Goal: Task Accomplishment & Management: Complete application form

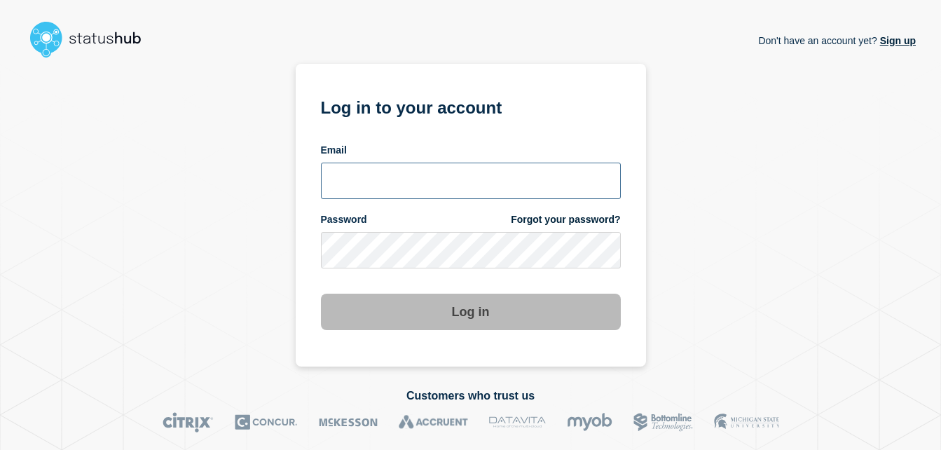
type input "chris.slater@kocho.co.uk"
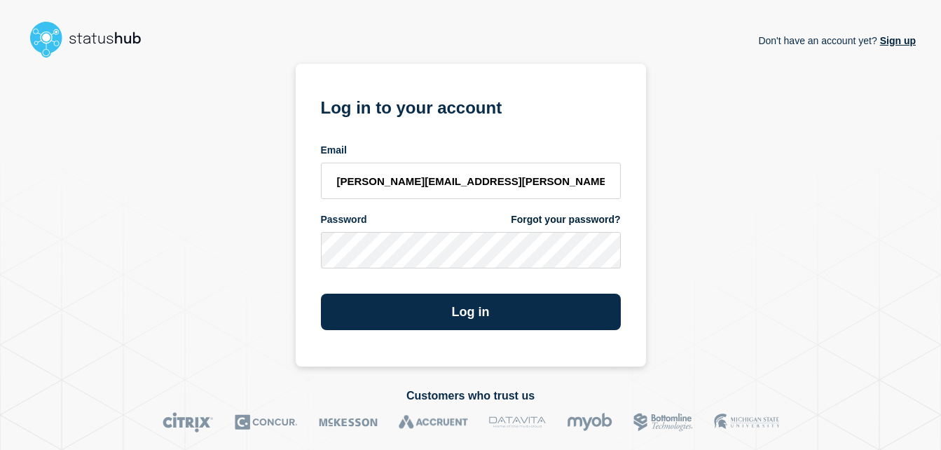
click at [796, 121] on div "Don't have an account yet? Sign up Log in to your account Email chris.slater@ko…" at bounding box center [470, 215] width 891 height 303
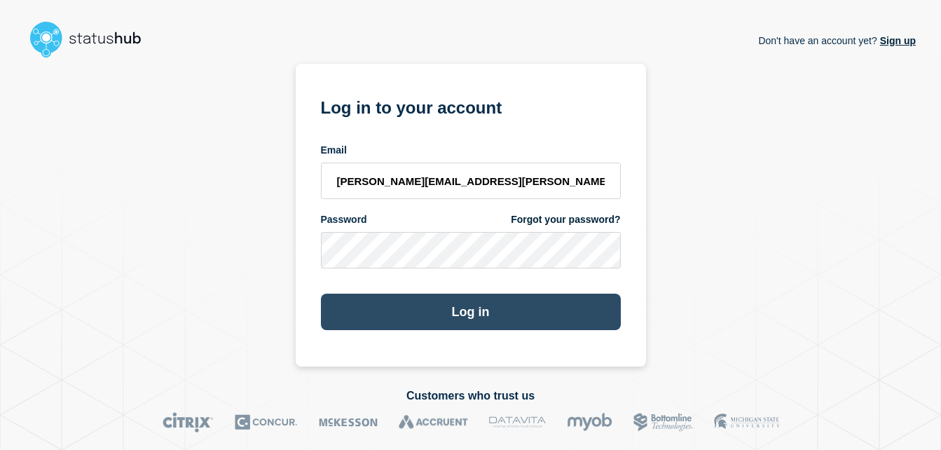
click at [499, 299] on button "Log in" at bounding box center [471, 312] width 300 height 36
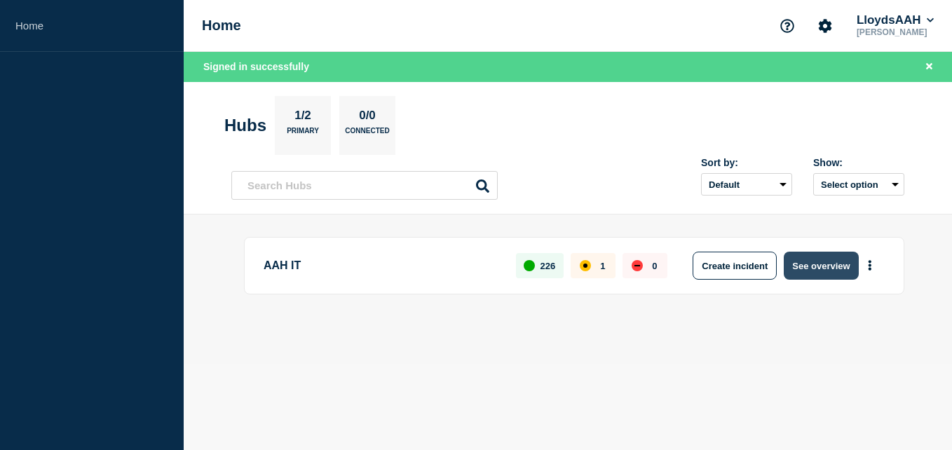
click at [824, 273] on button "See overview" at bounding box center [821, 266] width 74 height 28
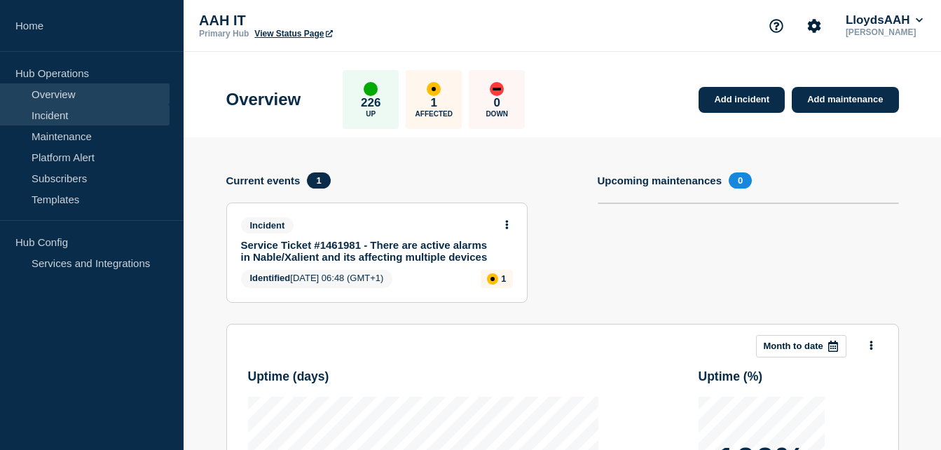
click at [116, 114] on link "Incident" at bounding box center [85, 114] width 170 height 21
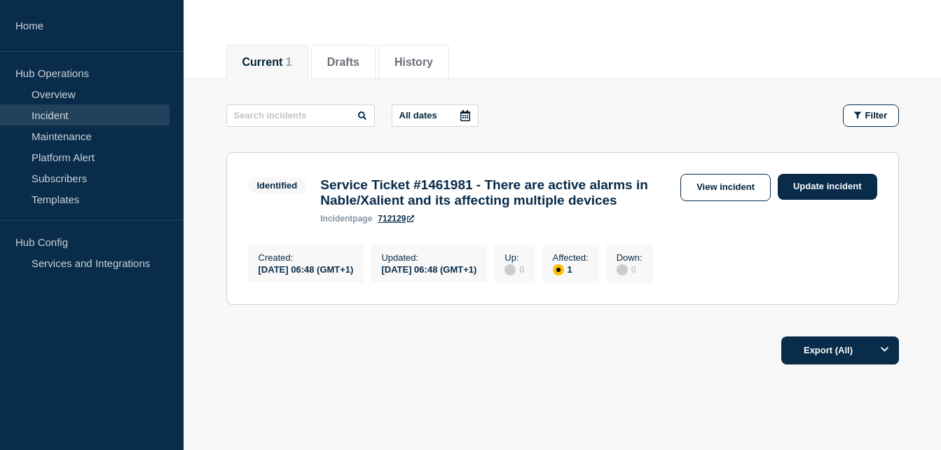
scroll to position [140, 0]
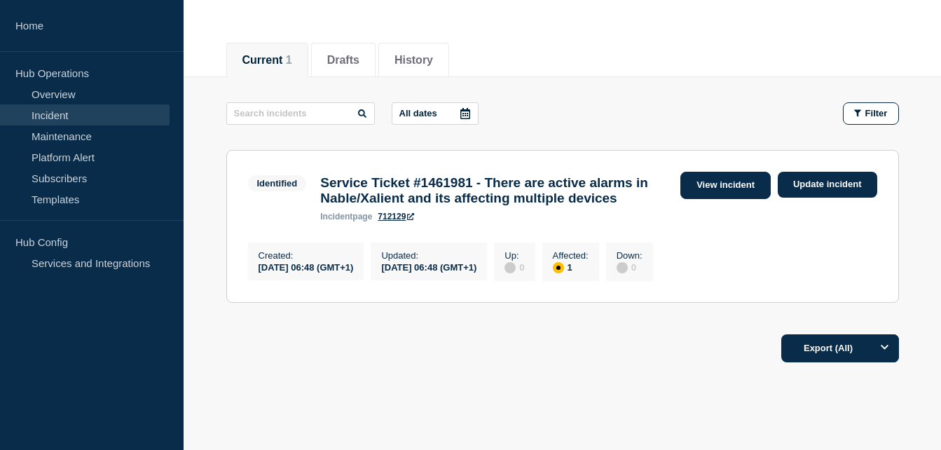
click at [730, 186] on link "View incident" at bounding box center [726, 185] width 90 height 27
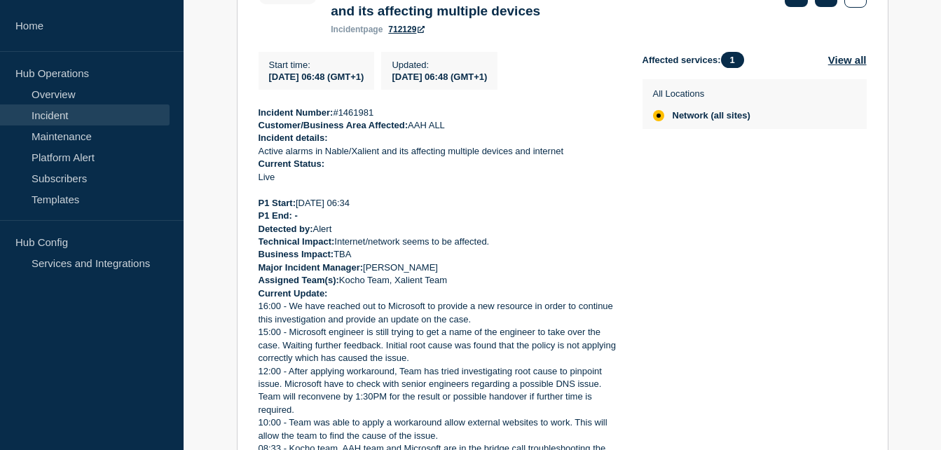
scroll to position [350, 0]
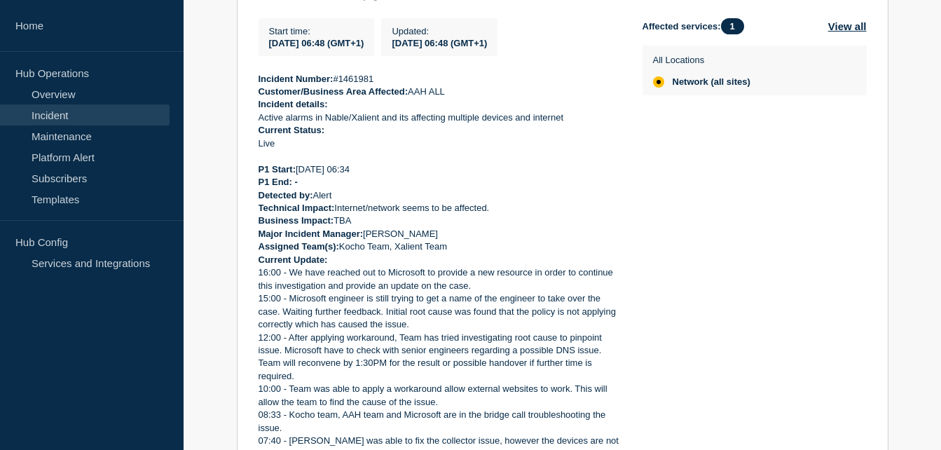
click at [710, 287] on div "Affected services: 1 View all All Locations Network (all sites)" at bounding box center [755, 291] width 224 height 546
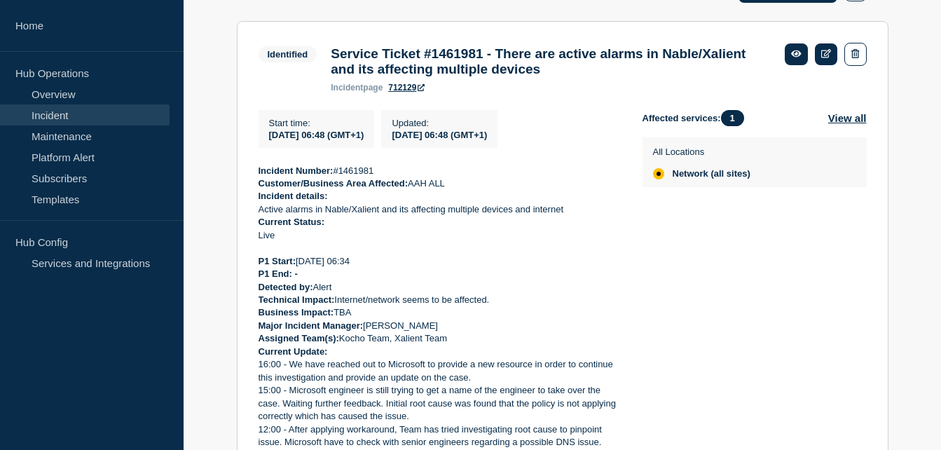
scroll to position [210, 0]
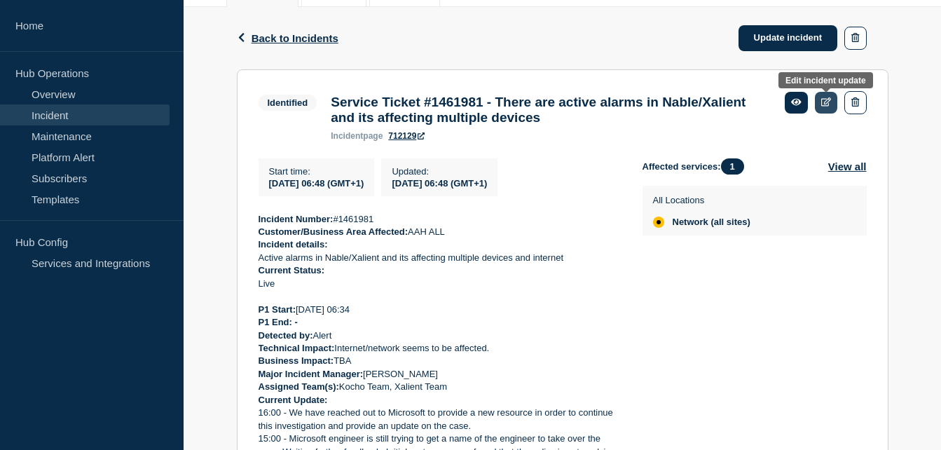
click at [824, 104] on icon at bounding box center [827, 101] width 11 height 9
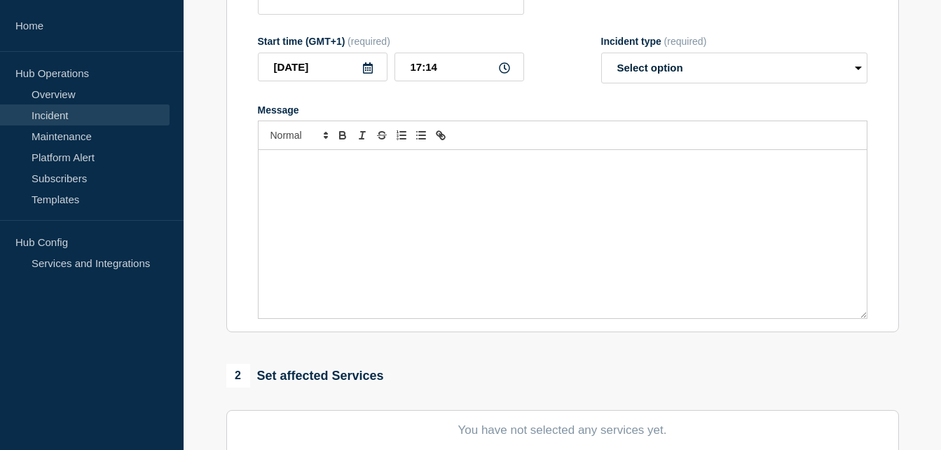
type input "Service Ticket #1461981 - There are active alarms in Nable/Xalient and its affe…"
type input "06:48"
select select "identified"
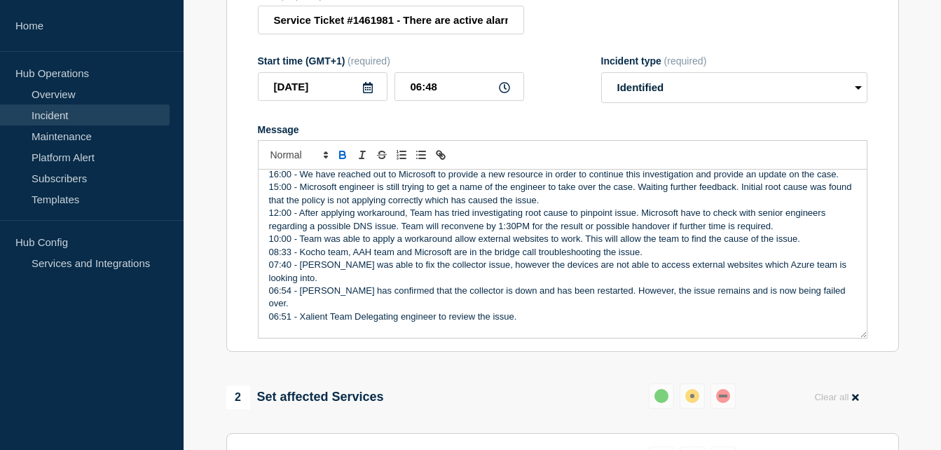
scroll to position [250, 0]
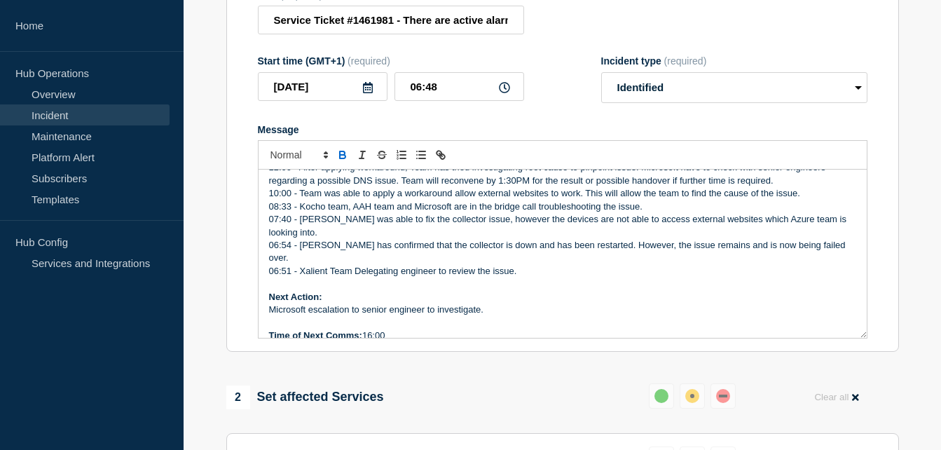
click at [545, 268] on p "06:51 - Xalient Team Delegating engineer to review the issue." at bounding box center [562, 271] width 587 height 13
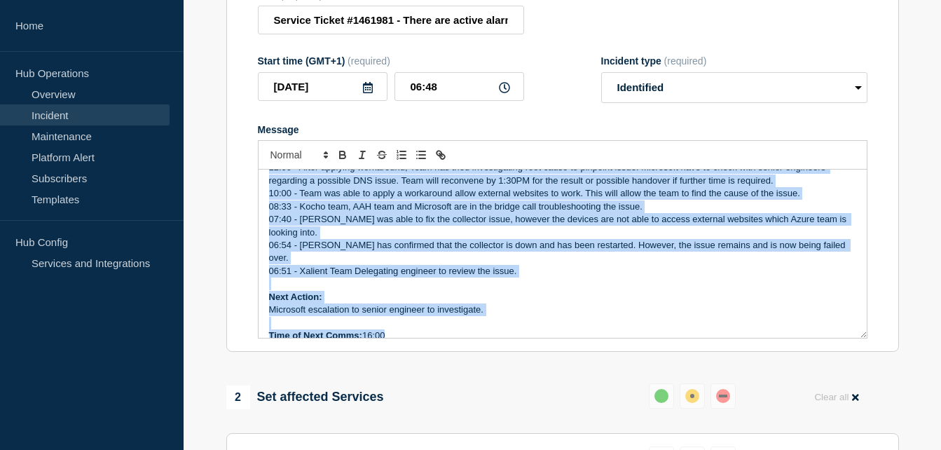
copy div "Incident Number: #1461981 Customer/Business Area Affected: AAH ALL Incident det…"
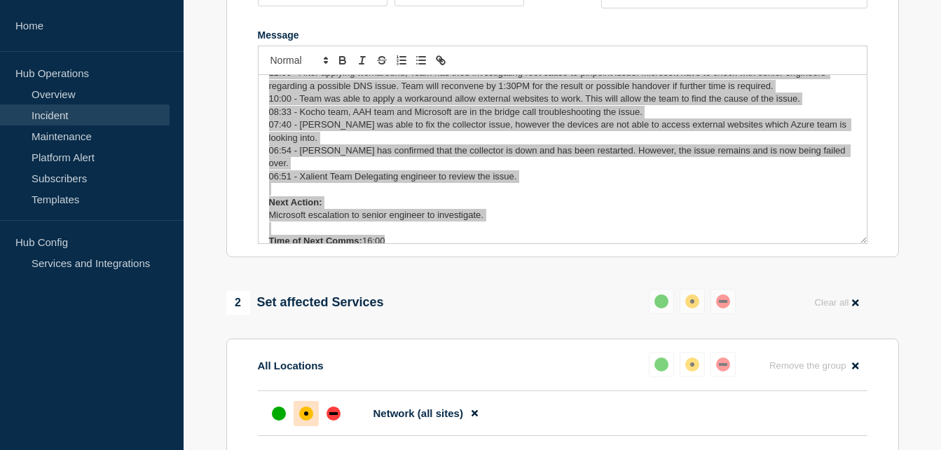
scroll to position [280, 0]
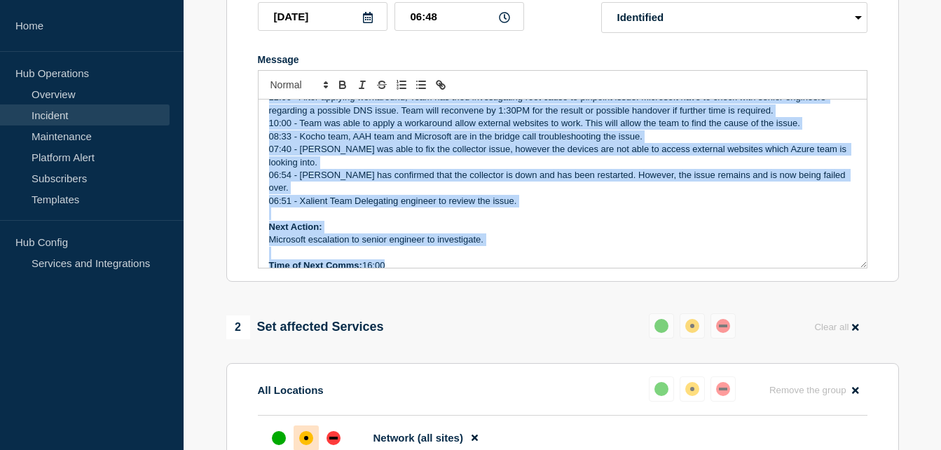
click at [404, 198] on p "06:51 - Xalient Team Delegating engineer to review the issue." at bounding box center [562, 201] width 587 height 13
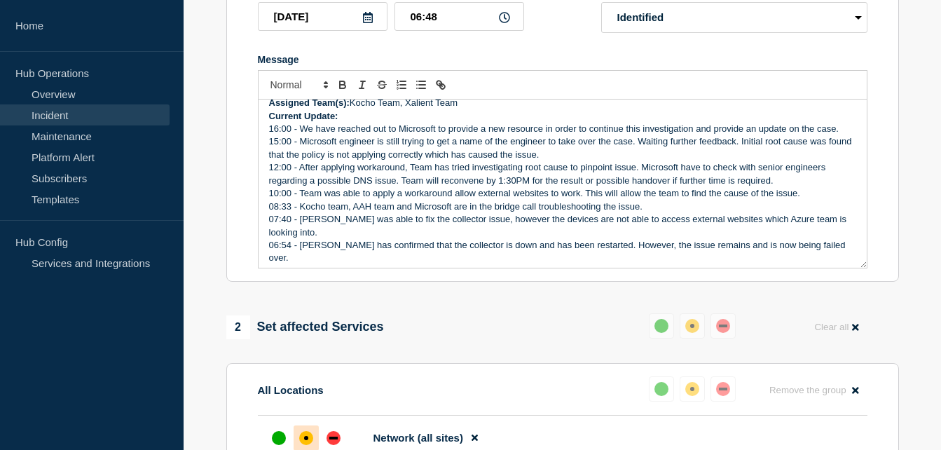
scroll to position [109, 0]
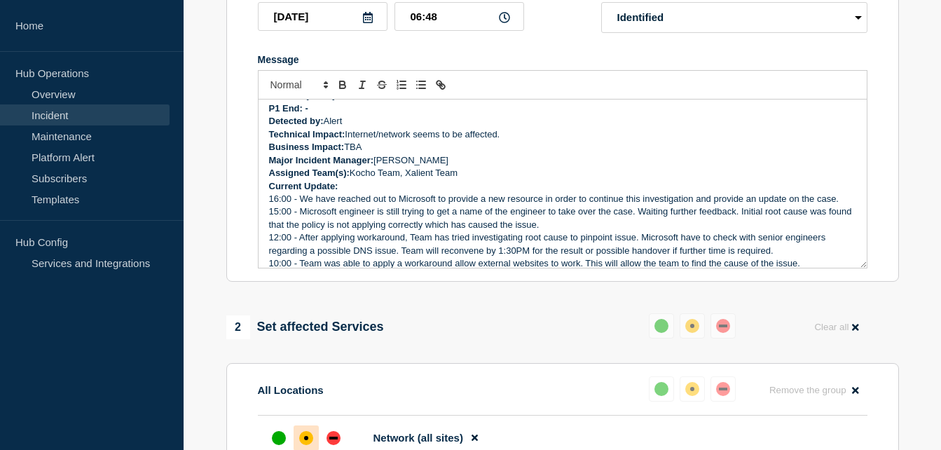
click at [358, 193] on p "Current Update:" at bounding box center [562, 186] width 587 height 13
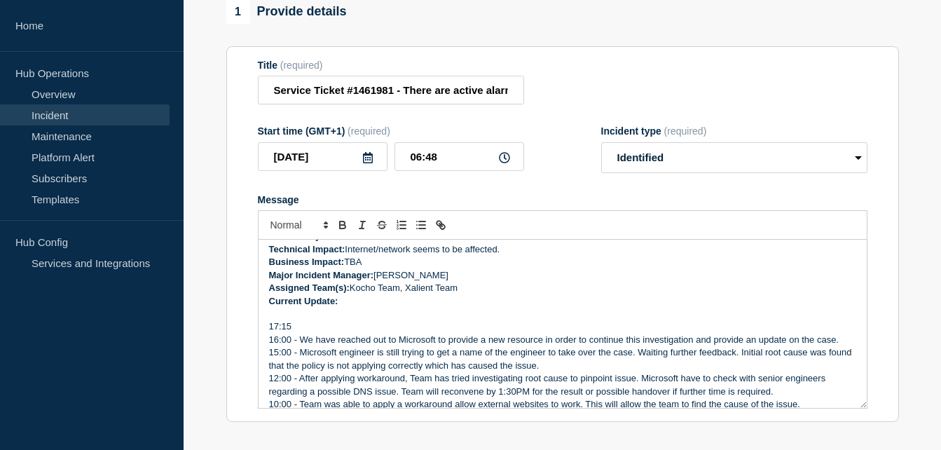
scroll to position [140, 0]
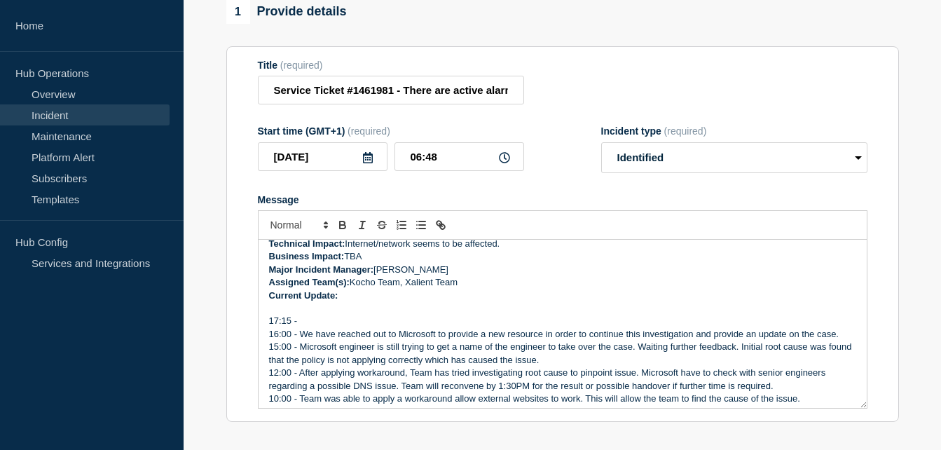
click at [338, 325] on p "17:15 -" at bounding box center [562, 321] width 587 height 13
click at [316, 327] on p "17:15 -" at bounding box center [562, 321] width 587 height 13
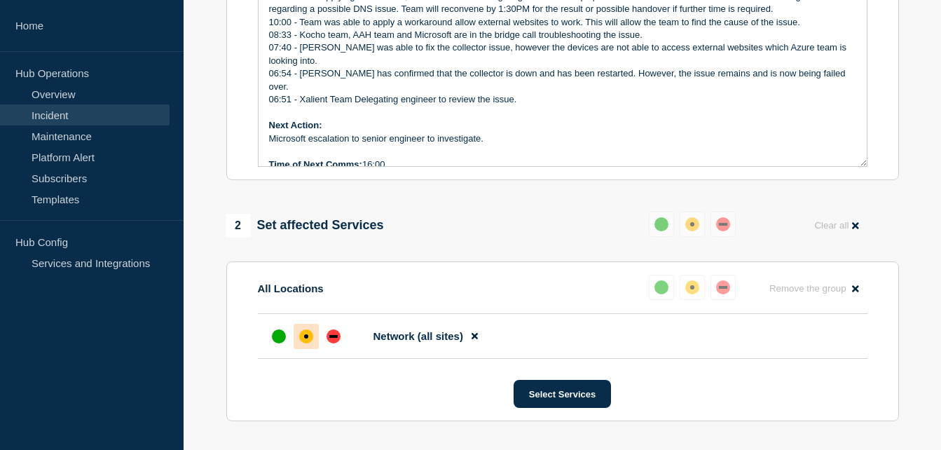
scroll to position [383, 0]
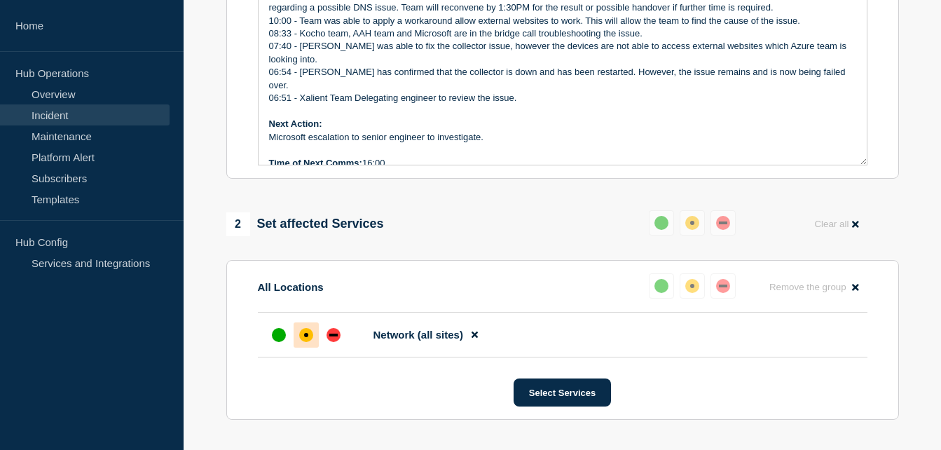
click at [428, 157] on p "Time of Next Comms: 16:00" at bounding box center [562, 163] width 587 height 13
drag, startPoint x: 486, startPoint y: 130, endPoint x: 308, endPoint y: 131, distance: 178.1
click at [308, 131] on p "Microsoft escalation to senior engineer to investigate." at bounding box center [562, 137] width 587 height 13
click at [374, 158] on p "Time of Next Comms: 16:00" at bounding box center [562, 163] width 587 height 13
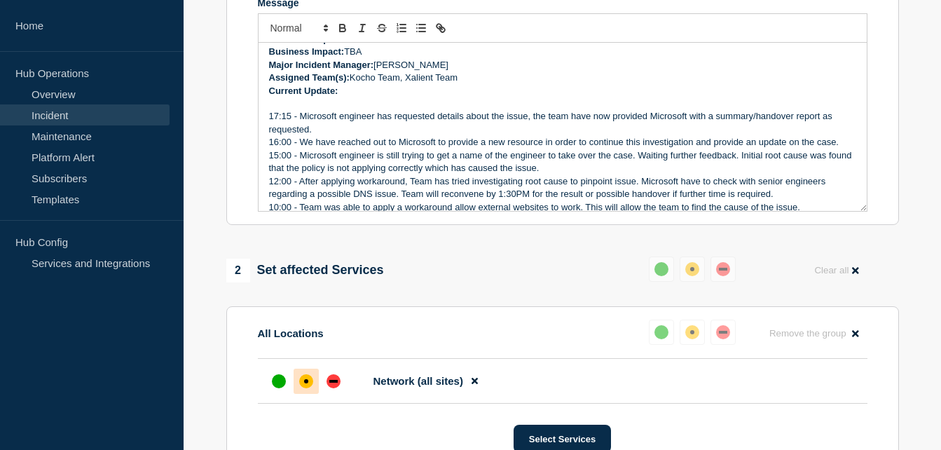
scroll to position [313, 0]
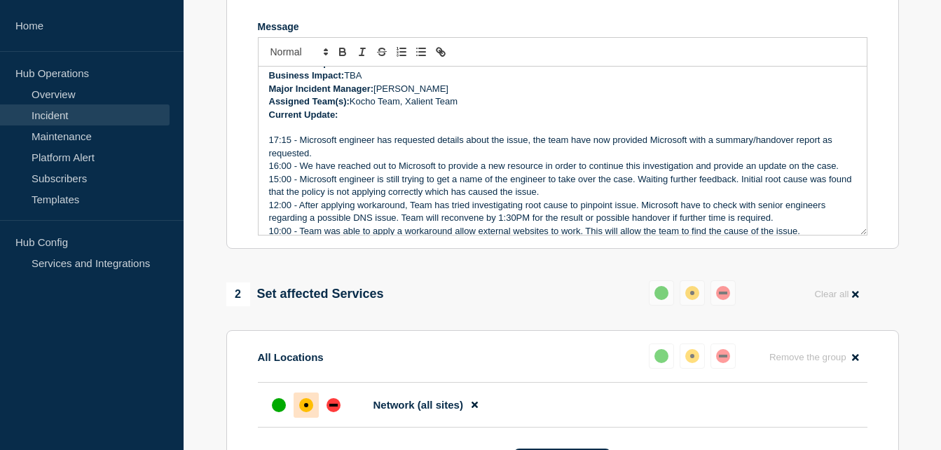
click at [289, 148] on p "17:15 - Microsoft engineer has requested details about the issue, the team have…" at bounding box center [562, 147] width 587 height 26
click at [536, 208] on p "12:00 - After applying workaround, Team has tried investigating root cause to p…" at bounding box center [562, 212] width 587 height 26
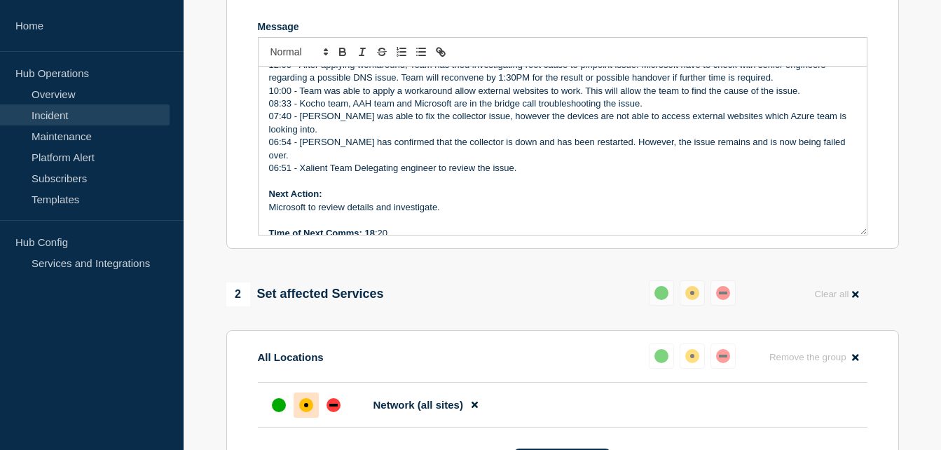
click at [374, 228] on strong "Time of Next Comms: 18" at bounding box center [322, 233] width 106 height 11
click at [485, 206] on p "Microsoft to review details and investigate." at bounding box center [562, 207] width 587 height 13
click at [574, 244] on section "Title (required) Service Ticket #1461981 - There are active alarms in Nable/Xal…" at bounding box center [562, 61] width 673 height 376
click at [557, 227] on p "Time of Next Comms: 19 :20" at bounding box center [562, 233] width 587 height 13
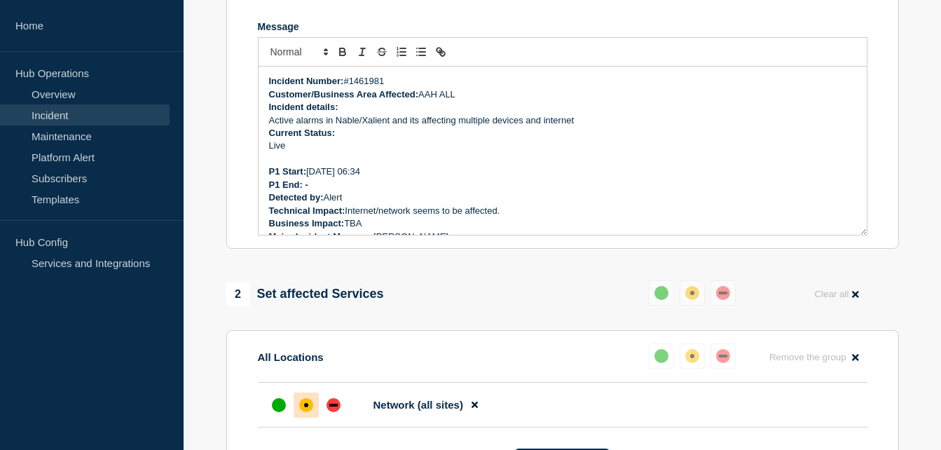
scroll to position [243, 0]
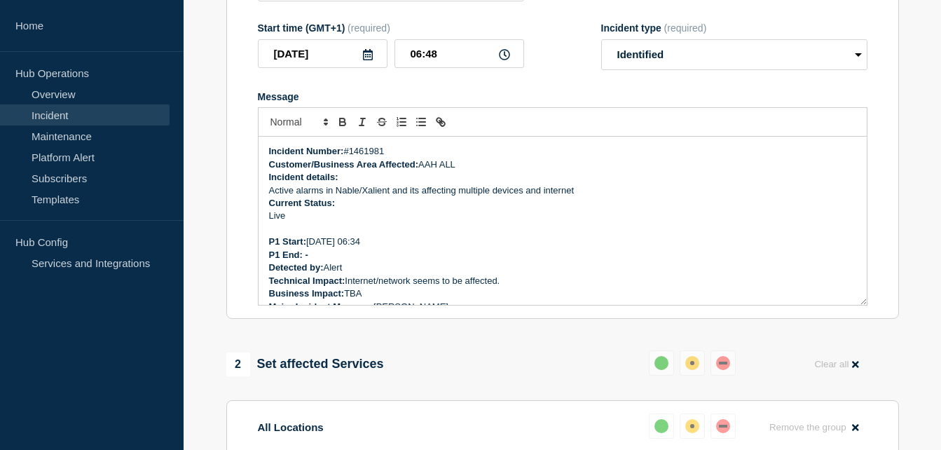
click at [372, 33] on span "(required)" at bounding box center [369, 27] width 43 height 11
click at [293, 34] on div "Start time (GMT+1) (required)" at bounding box center [391, 27] width 266 height 11
click at [294, 34] on div "Start time (GMT+1) (required)" at bounding box center [391, 27] width 266 height 11
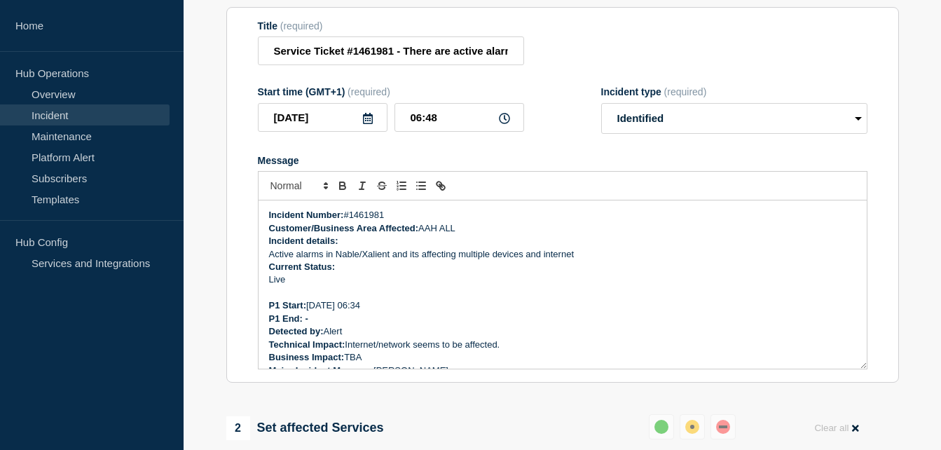
scroll to position [103, 0]
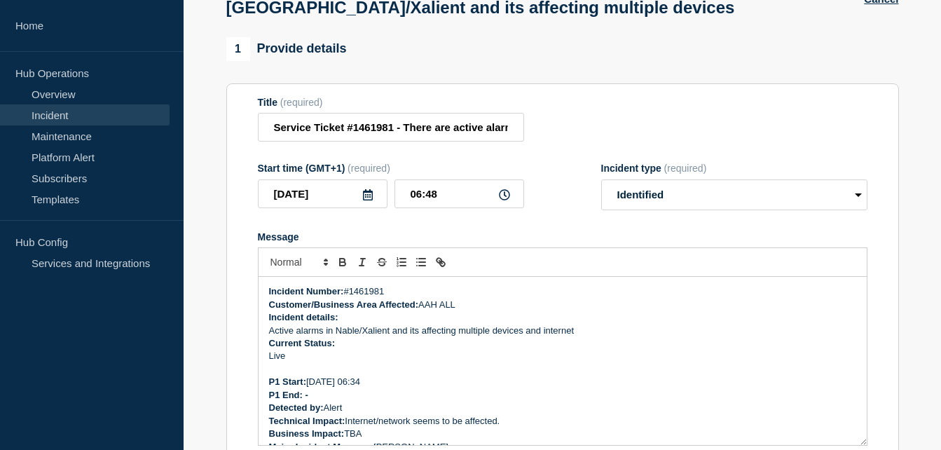
click at [503, 200] on icon at bounding box center [504, 194] width 11 height 11
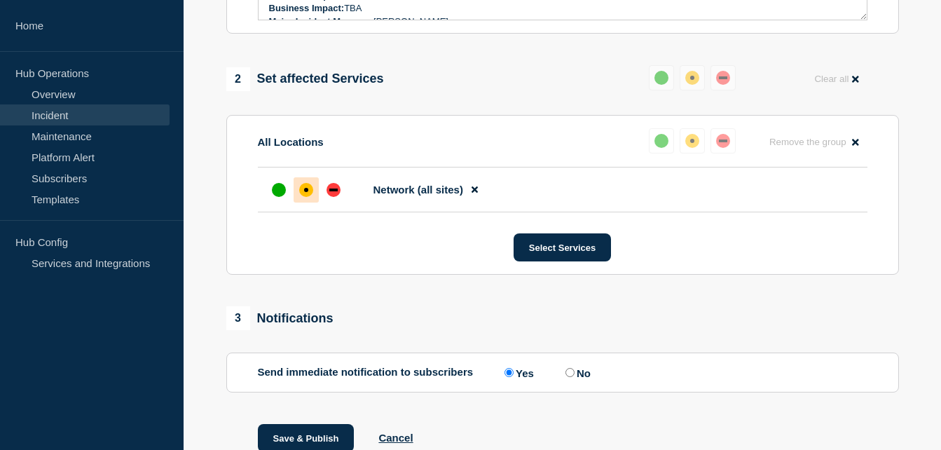
scroll to position [594, 0]
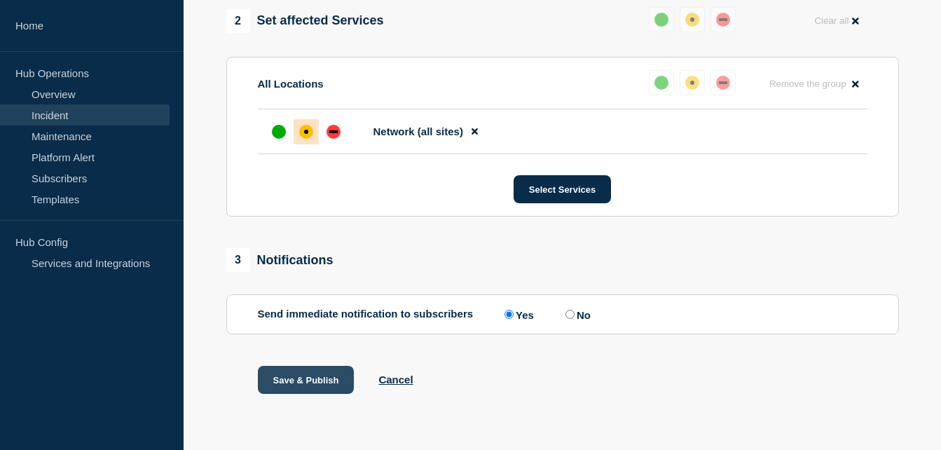
click at [313, 375] on button "Save & Publish" at bounding box center [306, 380] width 97 height 28
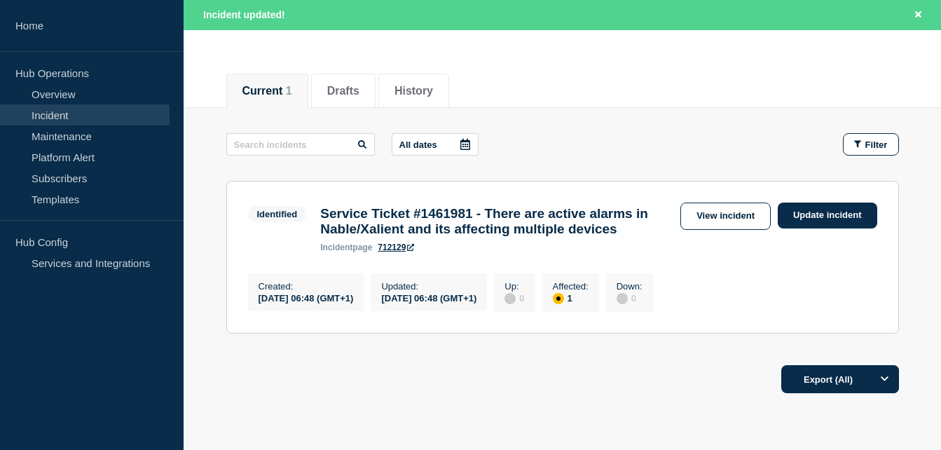
scroll to position [140, 0]
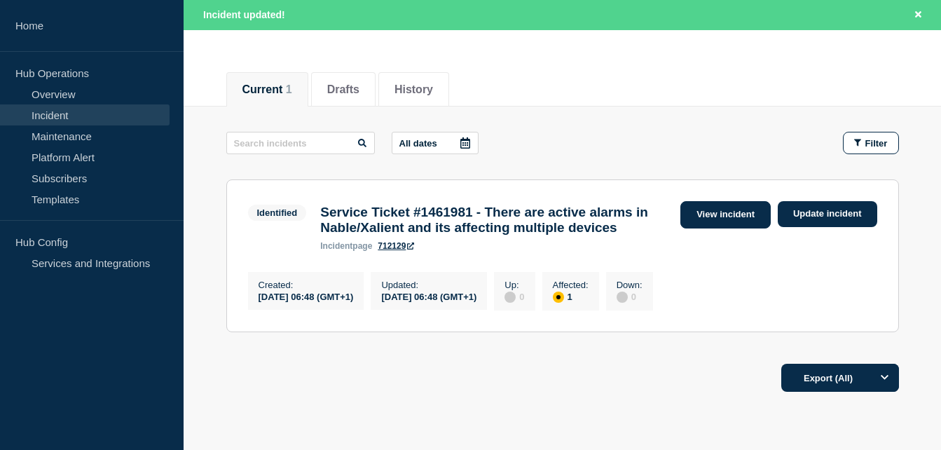
click at [728, 222] on link "View incident" at bounding box center [726, 214] width 90 height 27
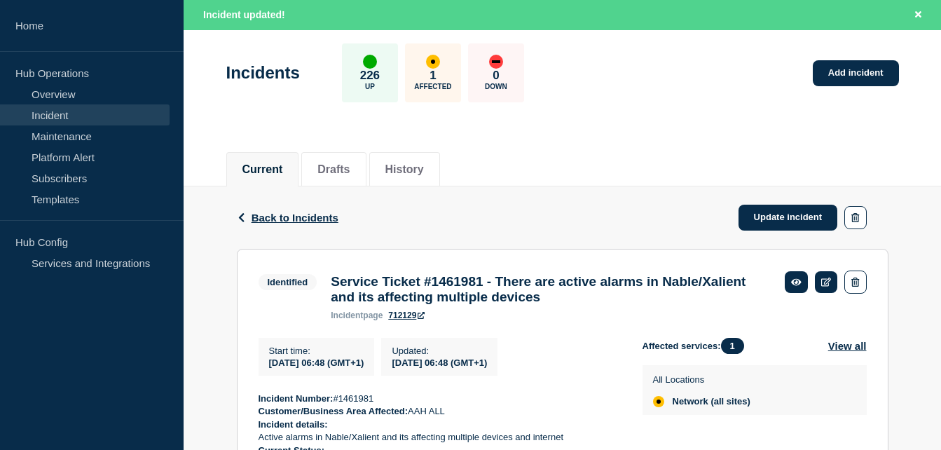
scroll to position [140, 0]
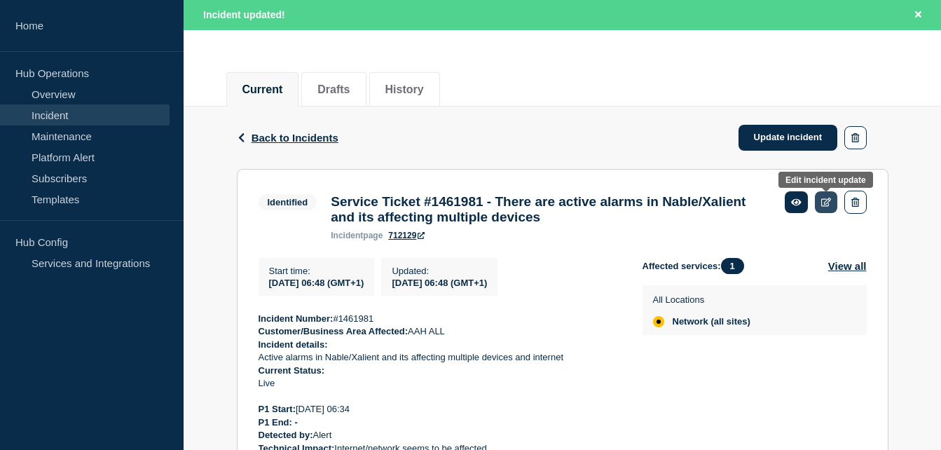
click at [831, 203] on icon at bounding box center [827, 202] width 11 height 9
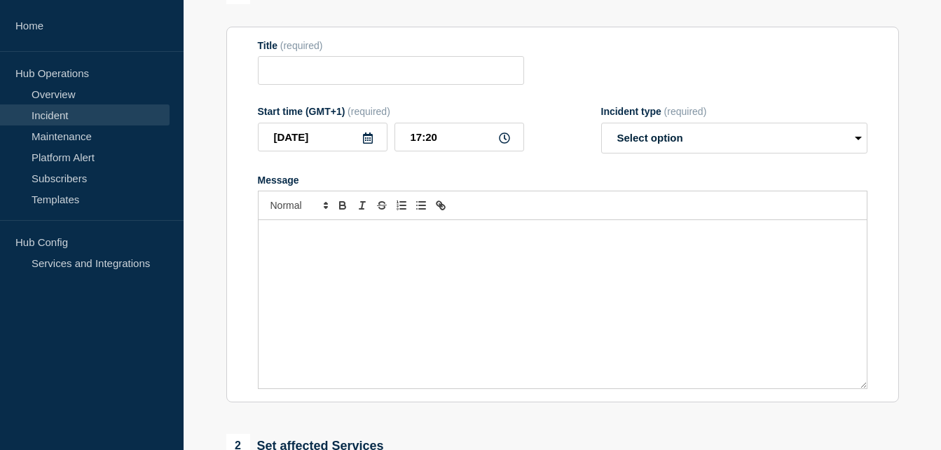
type input "Service Ticket #1461981 - There are active alarms in Nable/Xalient and its affe…"
type input "06:48"
select select "identified"
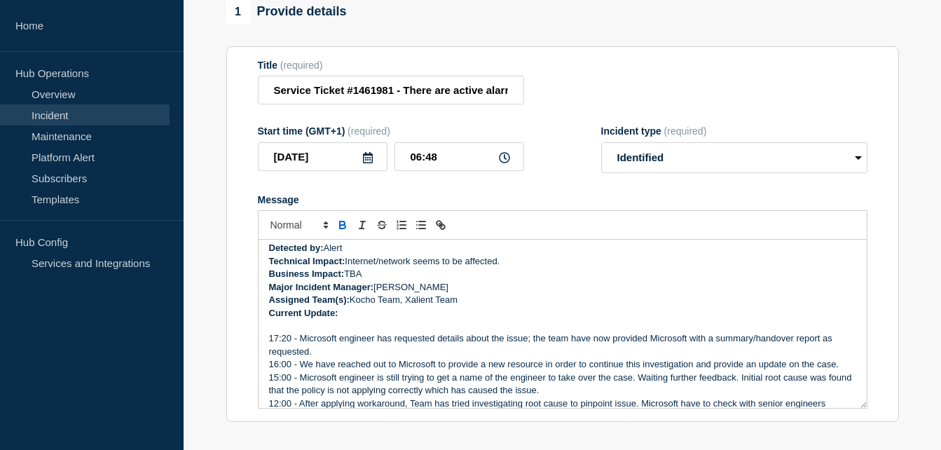
scroll to position [140, 0]
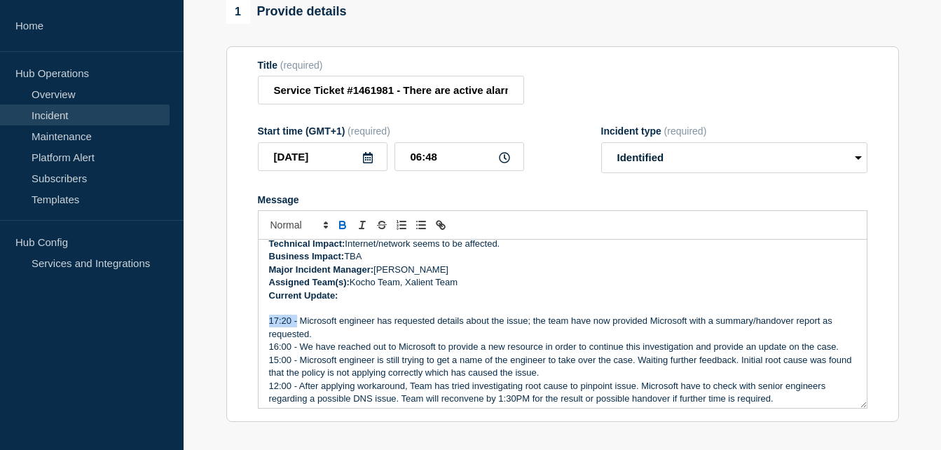
drag, startPoint x: 286, startPoint y: 331, endPoint x: 268, endPoint y: 329, distance: 18.3
click at [268, 329] on div "Incident Number: #1461981 Customer/Business Area Affected: AAH ALL Incident det…" at bounding box center [563, 324] width 608 height 168
click at [434, 353] on p "16:00 - We have reached out to Microsoft to provide a new resource in order to …" at bounding box center [562, 347] width 587 height 13
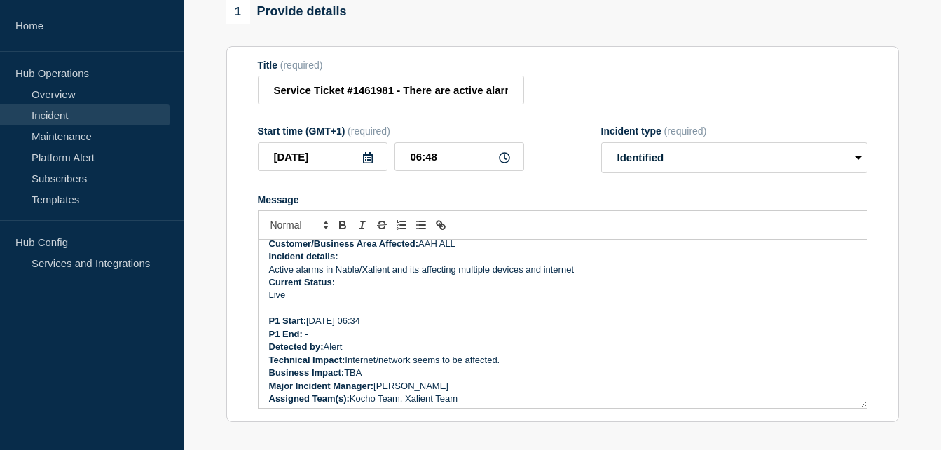
scroll to position [0, 0]
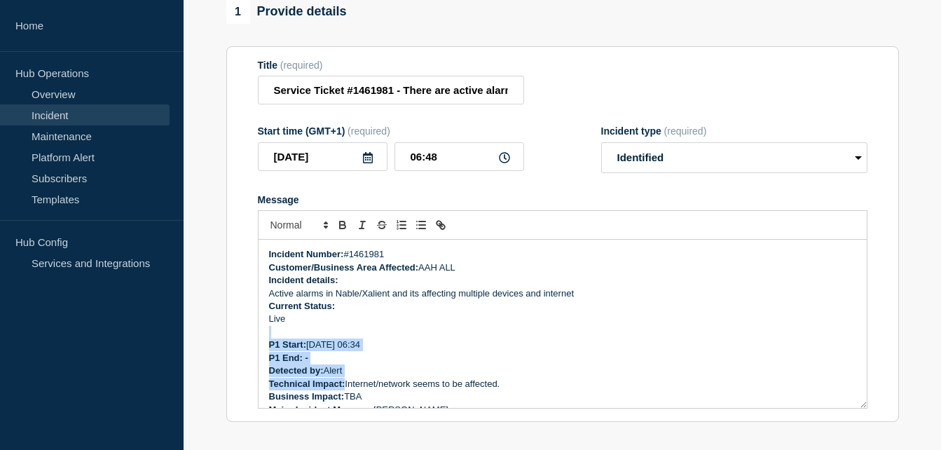
drag, startPoint x: 345, startPoint y: 386, endPoint x: 292, endPoint y: 336, distance: 73.4
click at [292, 336] on div "Incident Number: #1461981 Customer/Business Area Affected: AAH ALL Incident det…" at bounding box center [563, 324] width 608 height 168
click at [503, 350] on p "P1 Start: 9/9/2025 06:34" at bounding box center [562, 345] width 587 height 13
click at [504, 362] on p "P1 End: -" at bounding box center [562, 358] width 587 height 13
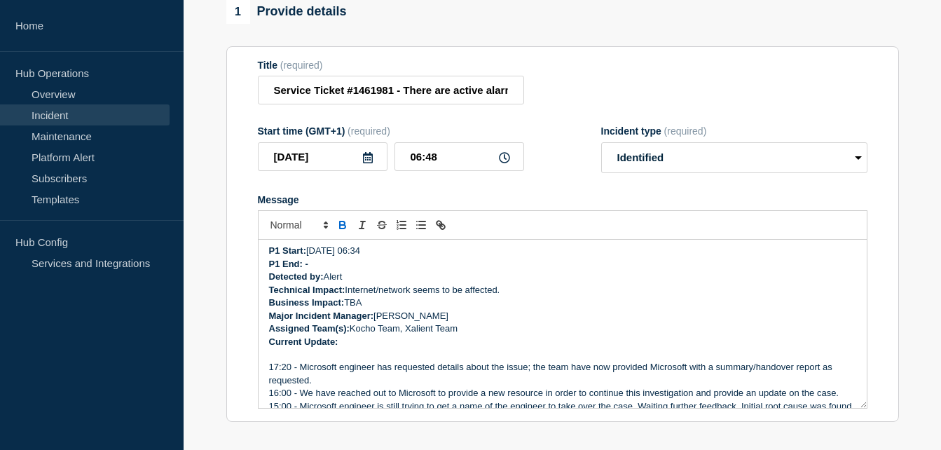
scroll to position [140, 0]
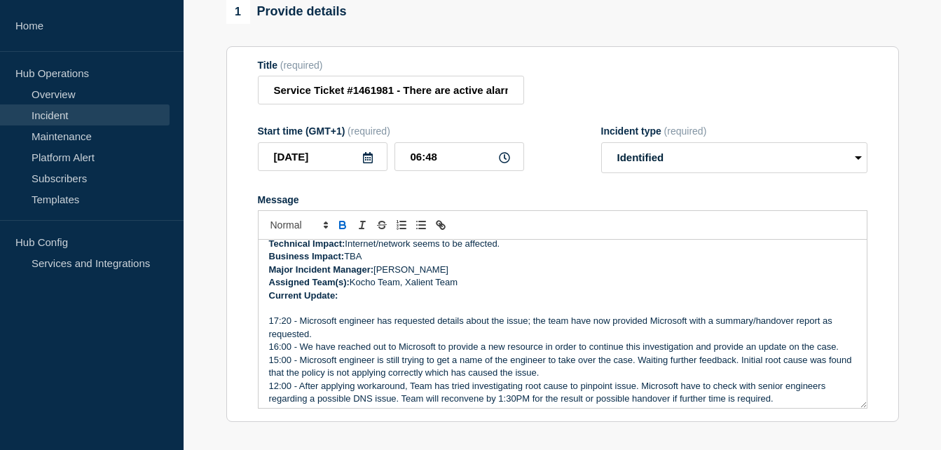
click at [539, 341] on p "17:20 - Microsoft engineer has requested details about the issue; the team have…" at bounding box center [562, 328] width 587 height 26
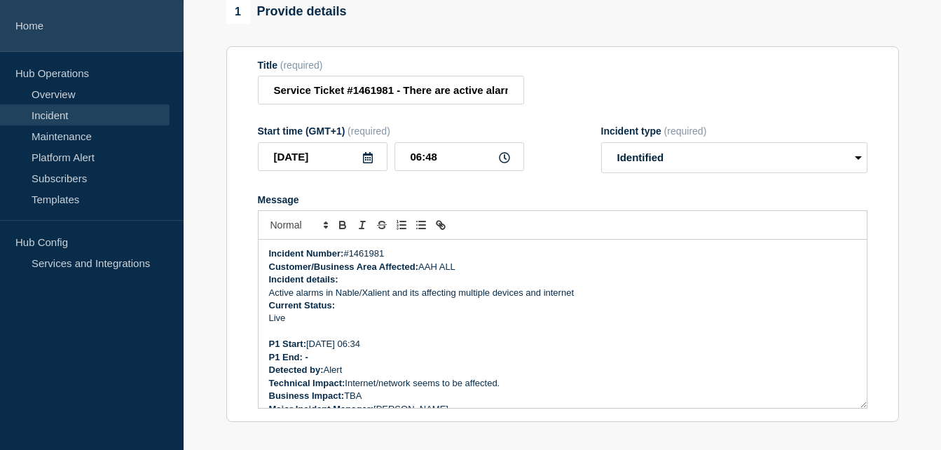
scroll to position [0, 0]
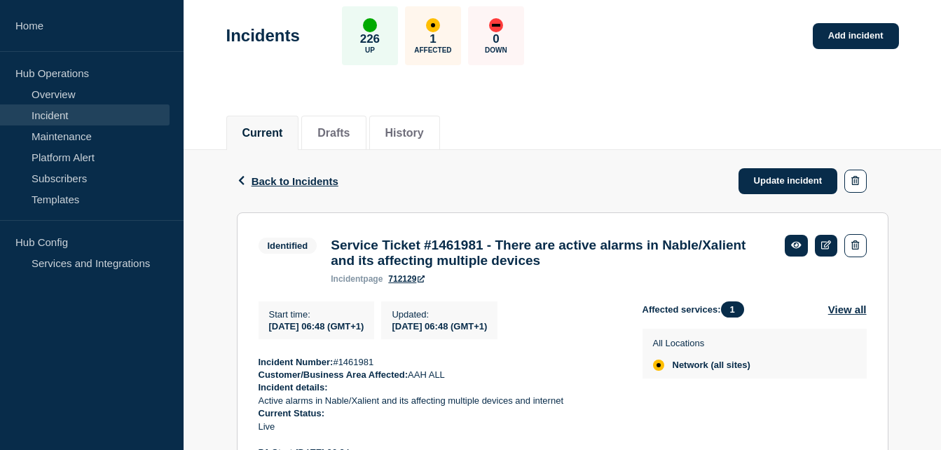
scroll to position [70, 0]
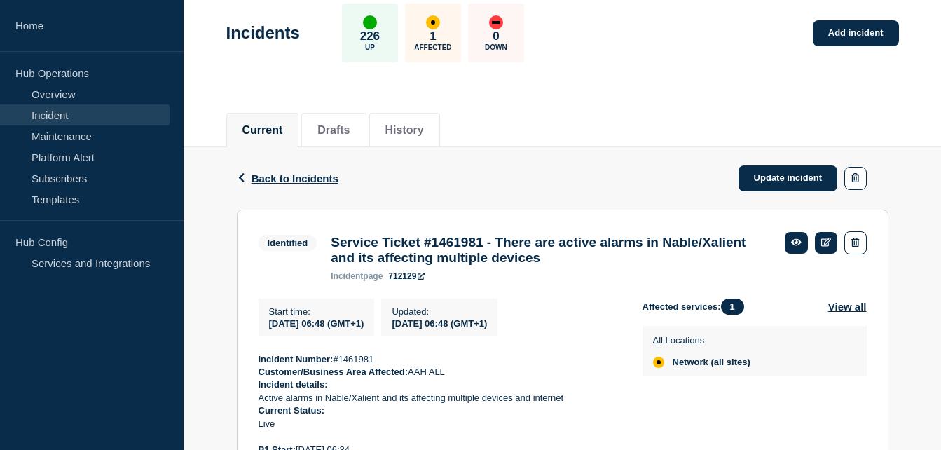
click at [550, 180] on div "Back Back to Incidents Update incident" at bounding box center [563, 178] width 652 height 62
click at [90, 114] on link "Incident" at bounding box center [85, 114] width 170 height 21
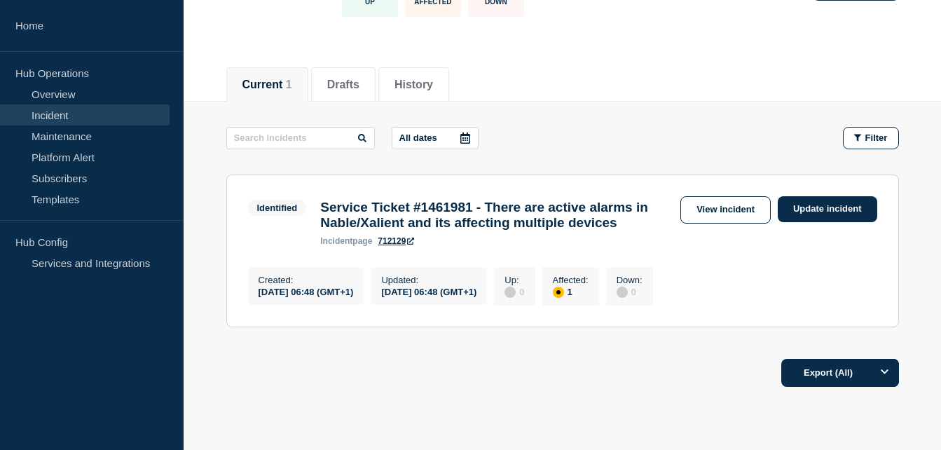
scroll to position [140, 0]
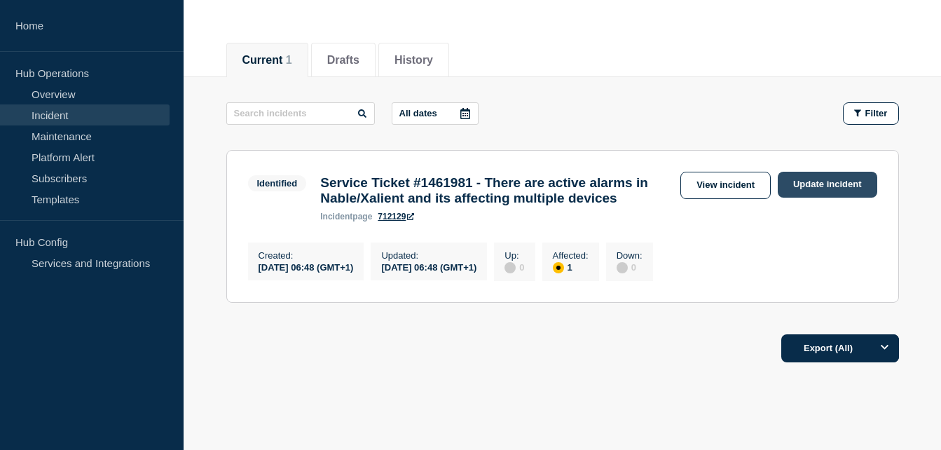
click at [847, 192] on link "Update incident" at bounding box center [828, 185] width 100 height 26
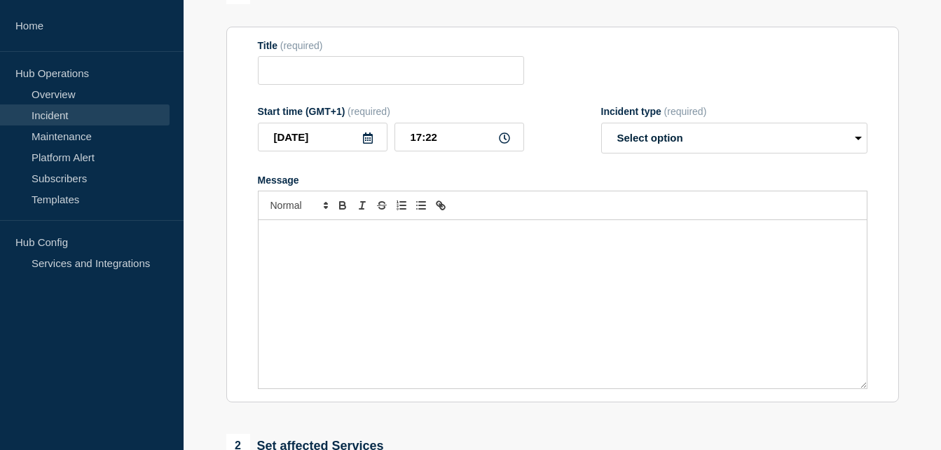
type input "Service Ticket #1461981 - There are active alarms in Nable/Xalient and its affe…"
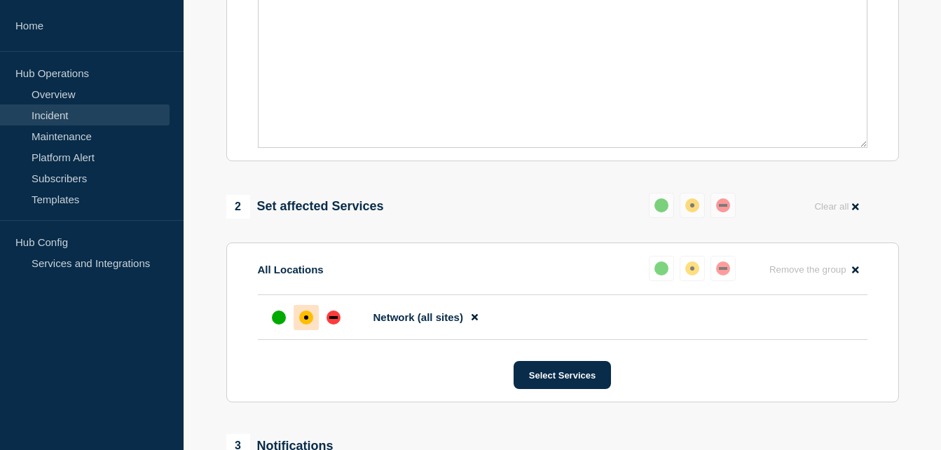
scroll to position [280, 0]
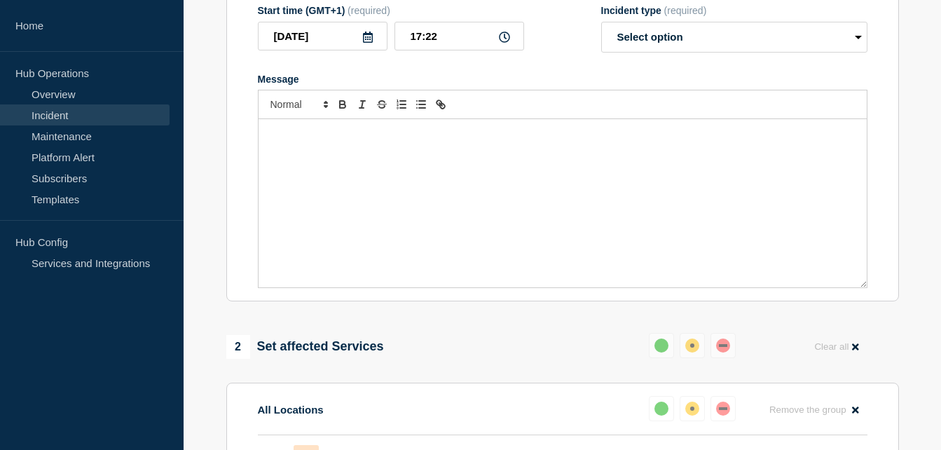
click at [322, 183] on div "Message" at bounding box center [563, 203] width 608 height 168
drag, startPoint x: 287, startPoint y: 147, endPoint x: 265, endPoint y: 172, distance: 32.8
click at [265, 172] on div "Message" at bounding box center [563, 203] width 608 height 168
click at [287, 140] on p "Message" at bounding box center [562, 134] width 587 height 13
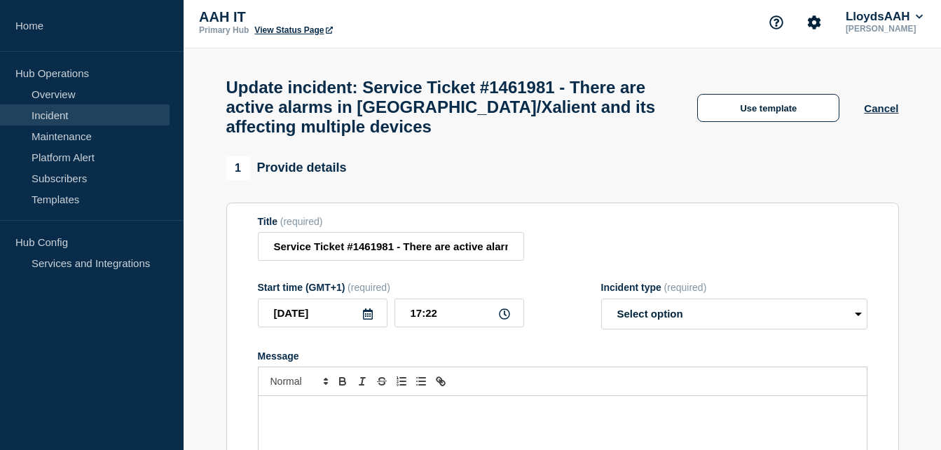
scroll to position [0, 0]
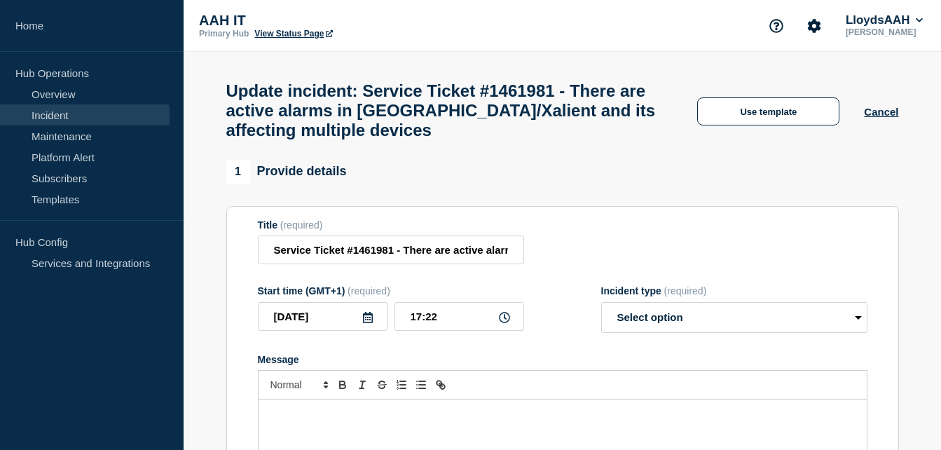
click at [50, 114] on link "Incident" at bounding box center [85, 114] width 170 height 21
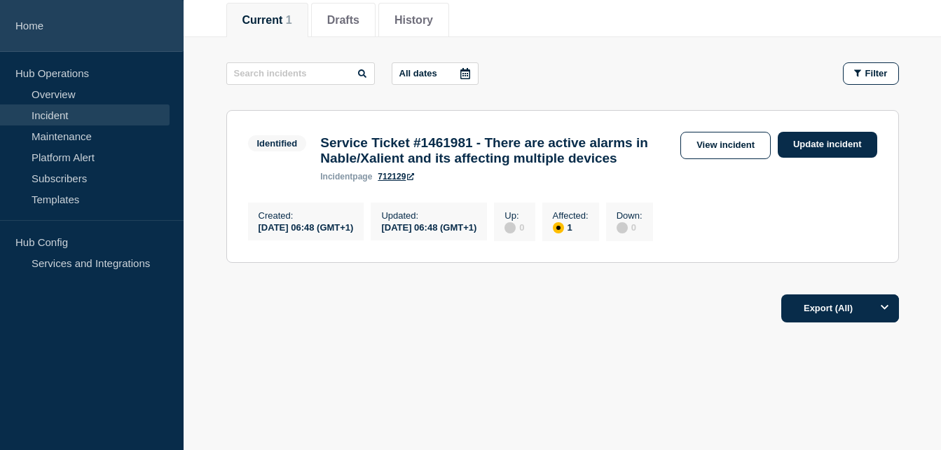
scroll to position [207, 0]
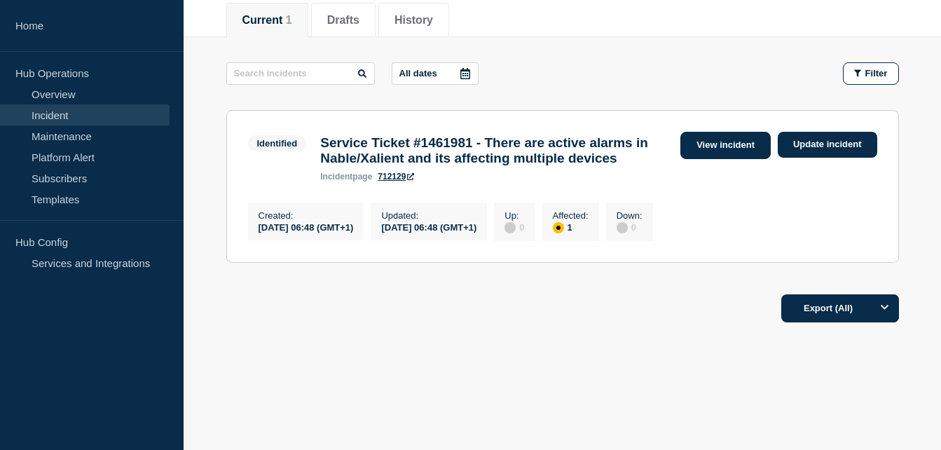
click at [697, 132] on link "View incident" at bounding box center [726, 145] width 90 height 27
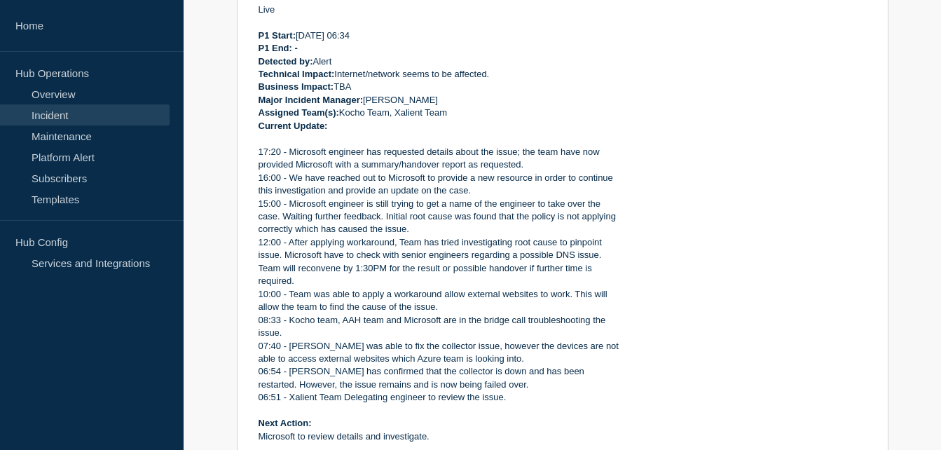
scroll to position [491, 0]
